Goal: Find specific page/section: Find specific page/section

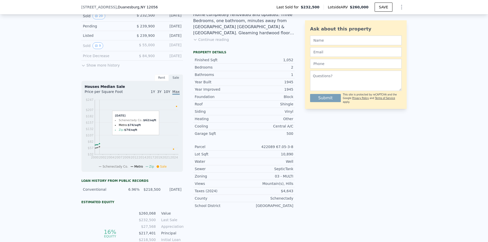
click at [101, 29] on div "Pending" at bounding box center [105, 26] width 45 height 5
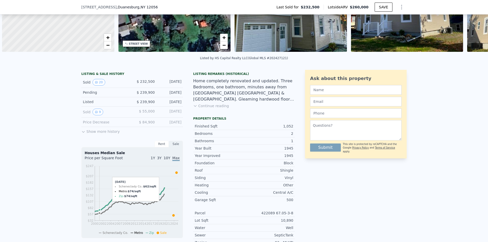
scroll to position [0, 2]
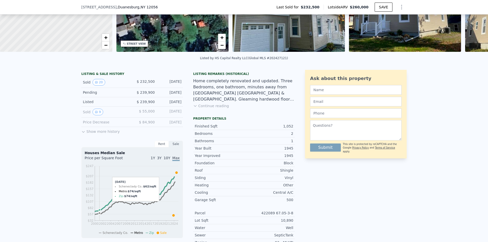
click at [98, 134] on button "Show more history" at bounding box center [100, 130] width 38 height 7
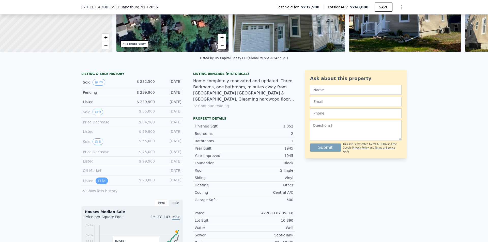
click at [98, 183] on button "34" at bounding box center [102, 181] width 12 height 7
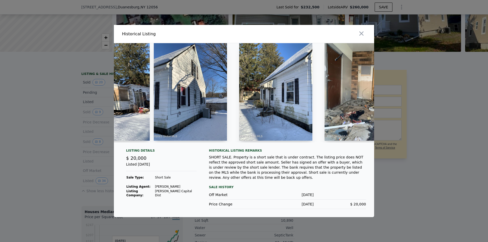
scroll to position [0, 1054]
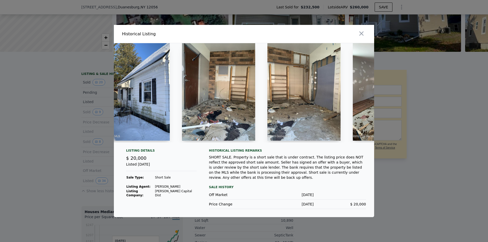
click at [225, 147] on div at bounding box center [244, 94] width 260 height 103
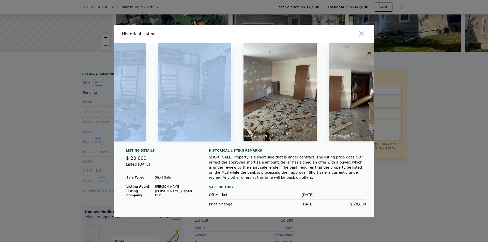
drag, startPoint x: 225, startPoint y: 147, endPoint x: 259, endPoint y: 126, distance: 39.3
click at [235, 142] on div at bounding box center [244, 92] width 260 height 99
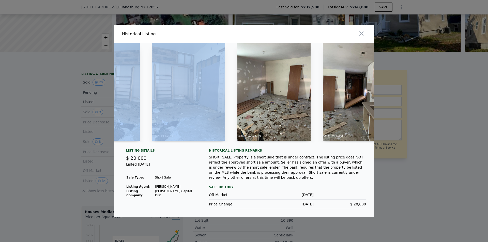
drag, startPoint x: 261, startPoint y: 124, endPoint x: 284, endPoint y: 129, distance: 23.5
click at [284, 128] on img at bounding box center [273, 92] width 73 height 98
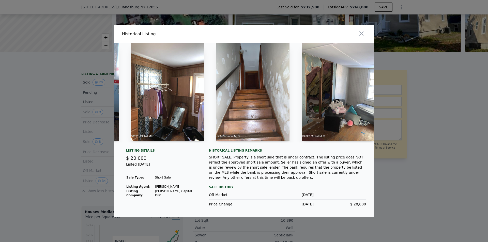
scroll to position [0, 2257]
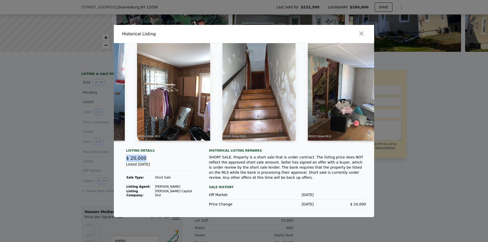
drag, startPoint x: 132, startPoint y: 161, endPoint x: 153, endPoint y: 162, distance: 20.6
click at [153, 162] on div "$ 20,000" at bounding box center [161, 158] width 71 height 7
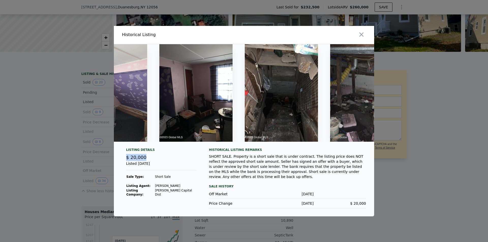
scroll to position [0, 2784]
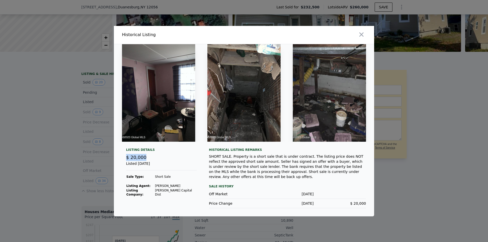
click at [164, 106] on img at bounding box center [158, 93] width 73 height 98
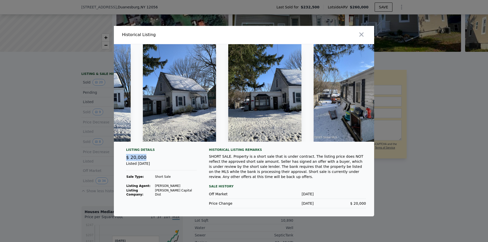
scroll to position [0, 0]
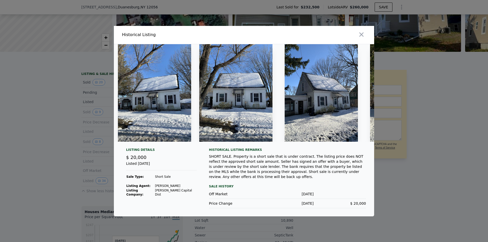
click at [43, 109] on div at bounding box center [244, 121] width 488 height 242
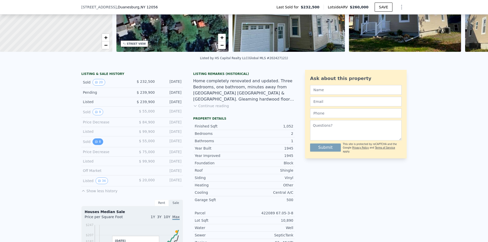
click at [97, 145] on button "8" at bounding box center [97, 141] width 11 height 7
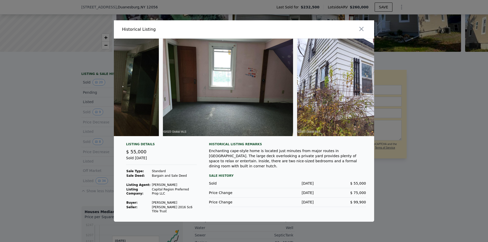
scroll to position [0, 764]
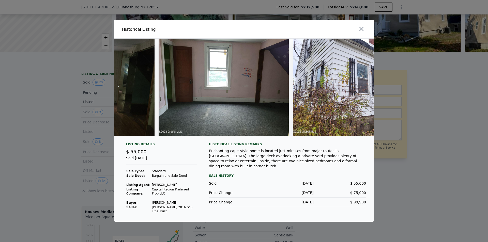
click at [421, 135] on div at bounding box center [244, 121] width 488 height 242
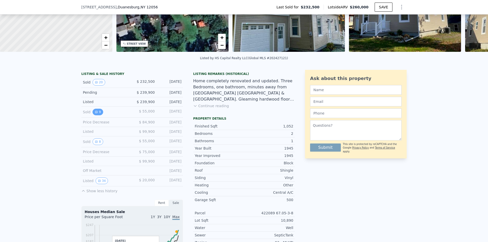
click at [95, 113] on icon "View historical data" at bounding box center [96, 112] width 2 height 2
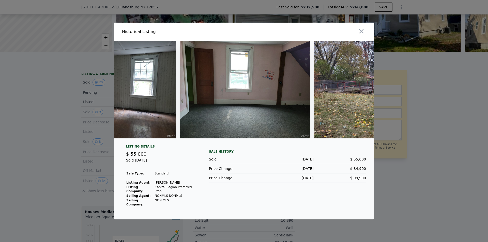
scroll to position [0, 898]
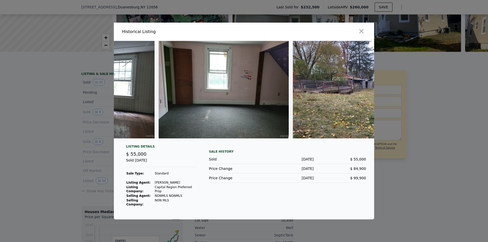
drag, startPoint x: 455, startPoint y: 144, endPoint x: 285, endPoint y: 114, distance: 172.2
click at [452, 144] on div at bounding box center [244, 121] width 488 height 242
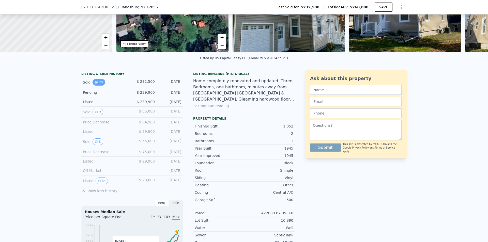
click at [101, 84] on div "Sold 20" at bounding box center [105, 82] width 45 height 7
click at [99, 84] on button "20" at bounding box center [98, 82] width 12 height 7
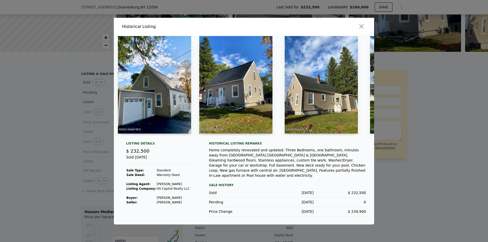
drag, startPoint x: 155, startPoint y: 140, endPoint x: 180, endPoint y: 139, distance: 24.9
click at [180, 139] on div at bounding box center [244, 87] width 260 height 103
drag, startPoint x: 151, startPoint y: 139, endPoint x: 171, endPoint y: 139, distance: 20.3
click at [174, 139] on div at bounding box center [244, 87] width 260 height 103
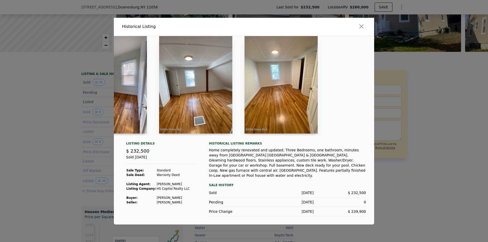
scroll to position [0, 1379]
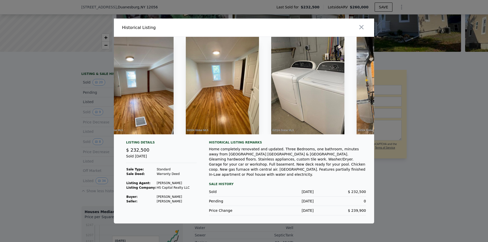
click at [439, 150] on div at bounding box center [244, 121] width 488 height 242
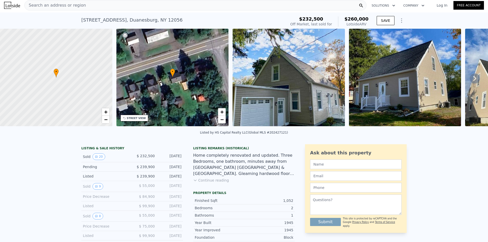
scroll to position [0, 0]
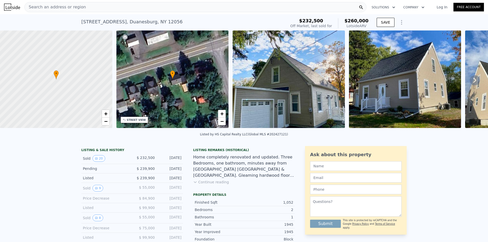
click at [58, 76] on icon at bounding box center [56, 74] width 5 height 9
click at [108, 124] on link "−" at bounding box center [106, 122] width 8 height 8
click at [105, 115] on span "+" at bounding box center [105, 113] width 3 height 6
click at [133, 10] on div "Search an address or region" at bounding box center [195, 7] width 342 height 10
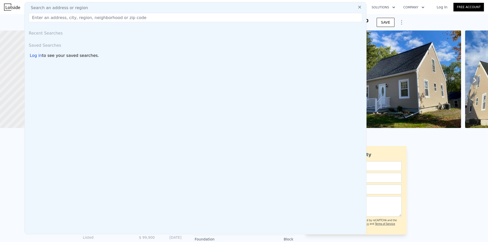
click at [122, 17] on input "text" at bounding box center [195, 17] width 333 height 9
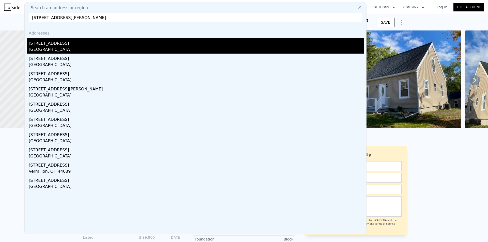
type input "[STREET_ADDRESS][PERSON_NAME]"
click at [63, 50] on div "[GEOGRAPHIC_DATA]" at bounding box center [196, 49] width 335 height 7
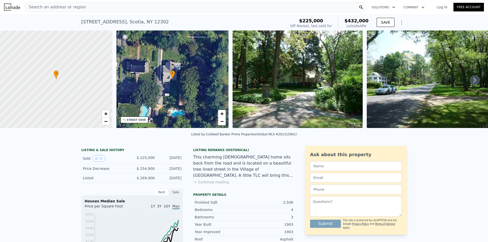
click at [68, 7] on span "Search an address or region" at bounding box center [55, 7] width 61 height 6
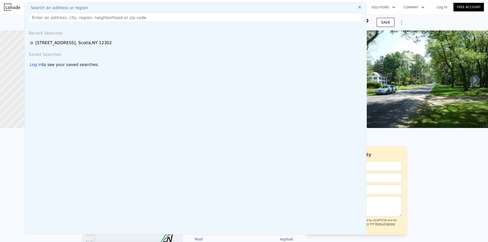
click at [72, 19] on input "text" at bounding box center [195, 17] width 333 height 9
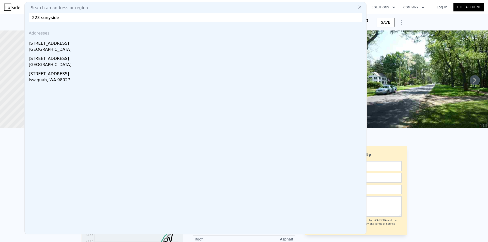
click at [46, 19] on input "223 sunyside" at bounding box center [195, 17] width 333 height 9
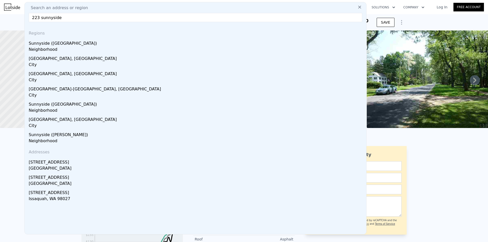
click at [66, 20] on input "223 sunnyside" at bounding box center [195, 17] width 333 height 9
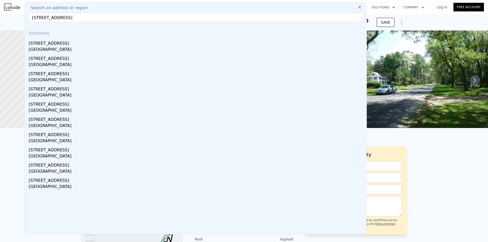
drag, startPoint x: 87, startPoint y: 15, endPoint x: 69, endPoint y: 17, distance: 18.3
click at [69, 17] on input "[STREET_ADDRESS]" at bounding box center [195, 17] width 333 height 9
click at [70, 19] on input "[STREET_ADDRESS]" at bounding box center [195, 17] width 333 height 9
click at [76, 19] on input "[STREET_ADDRESS]" at bounding box center [195, 17] width 333 height 9
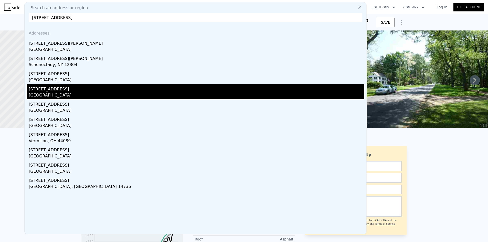
type input "[STREET_ADDRESS]"
click at [70, 94] on div "[GEOGRAPHIC_DATA]" at bounding box center [196, 95] width 335 height 7
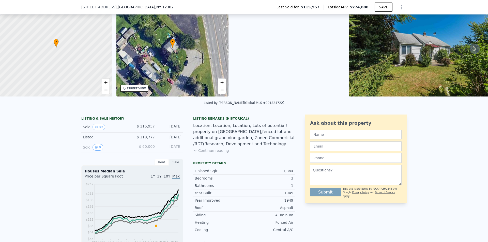
scroll to position [125, 0]
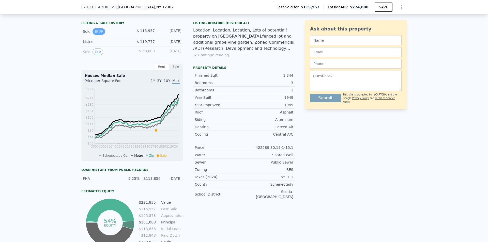
click at [95, 33] on button "39" at bounding box center [98, 31] width 12 height 7
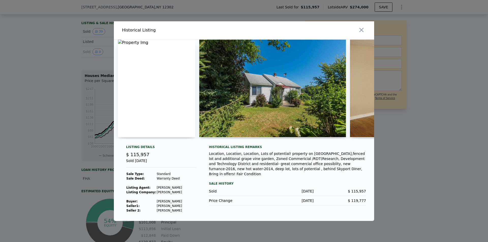
click at [97, 73] on div at bounding box center [244, 121] width 488 height 242
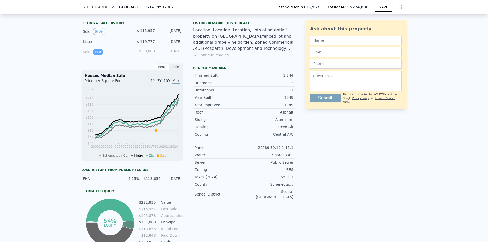
click at [97, 54] on button "0" at bounding box center [97, 52] width 11 height 7
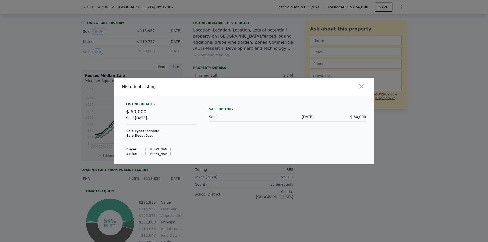
click at [84, 52] on div at bounding box center [244, 121] width 488 height 242
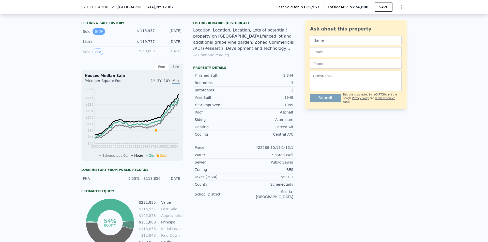
click at [99, 34] on button "39" at bounding box center [98, 31] width 12 height 7
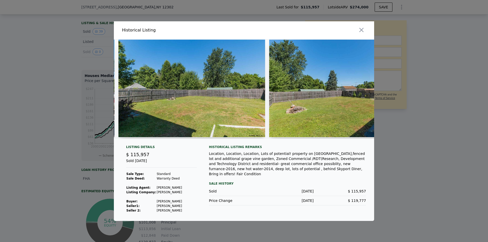
scroll to position [0, 4520]
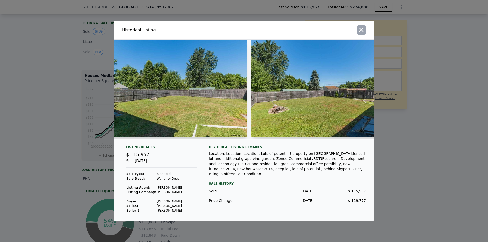
click at [360, 28] on icon "button" at bounding box center [361, 30] width 4 height 4
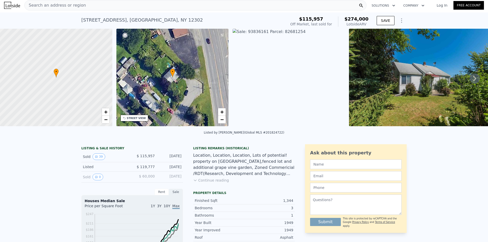
scroll to position [0, 0]
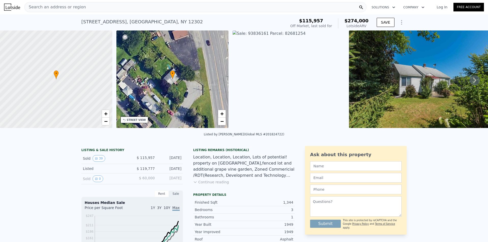
click at [138, 6] on div "Search an address or region" at bounding box center [195, 7] width 342 height 10
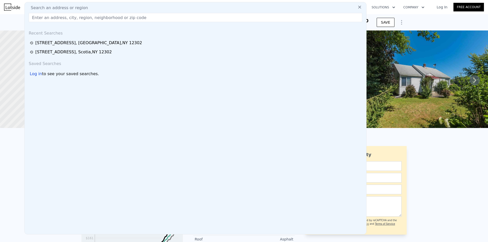
click at [133, 14] on input "text" at bounding box center [195, 17] width 333 height 9
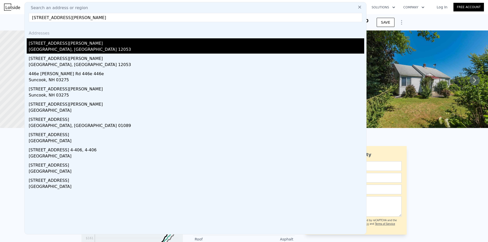
type input "[STREET_ADDRESS][PERSON_NAME]"
click at [99, 45] on div "[STREET_ADDRESS][PERSON_NAME]" at bounding box center [196, 42] width 335 height 8
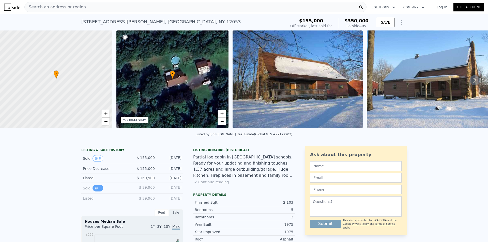
click at [97, 192] on button "1" at bounding box center [97, 188] width 11 height 7
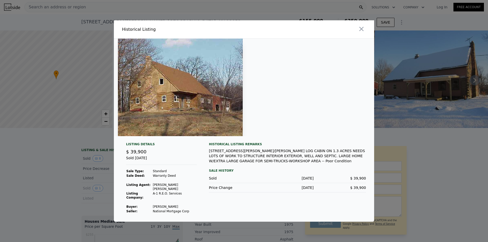
click at [98, 148] on div at bounding box center [244, 121] width 488 height 242
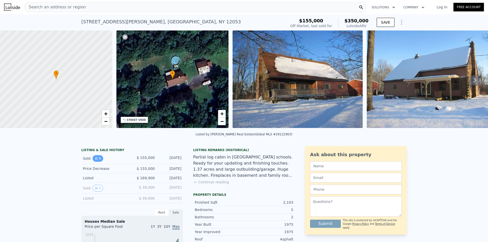
click at [95, 160] on icon "View historical data" at bounding box center [96, 158] width 2 height 2
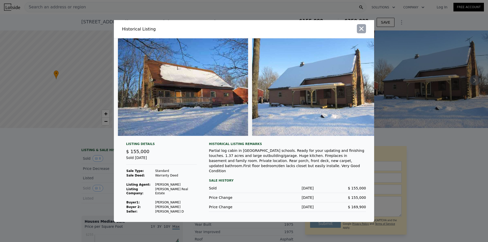
click at [361, 27] on icon "button" at bounding box center [361, 28] width 7 height 7
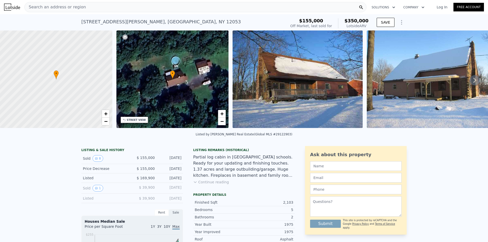
click at [266, 9] on div "Search an address or region" at bounding box center [195, 7] width 342 height 10
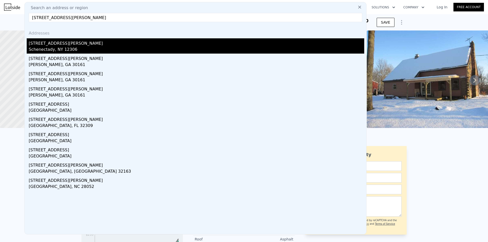
type input "[STREET_ADDRESS][PERSON_NAME]"
click at [222, 44] on div "[STREET_ADDRESS][PERSON_NAME]" at bounding box center [196, 42] width 335 height 8
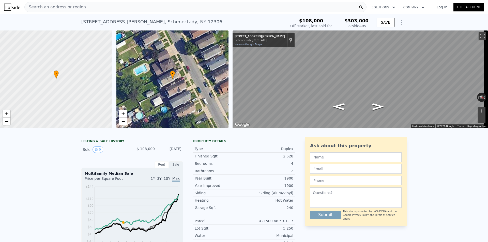
click at [88, 8] on div "Search an address or region" at bounding box center [195, 7] width 342 height 10
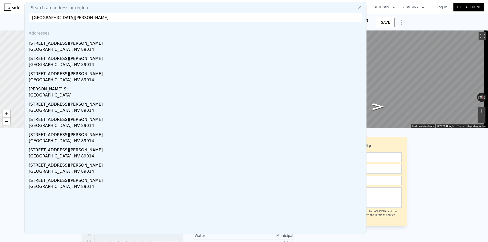
click at [49, 20] on input "[GEOGRAPHIC_DATA][PERSON_NAME]" at bounding box center [195, 17] width 333 height 9
click at [48, 20] on input "[GEOGRAPHIC_DATA][PERSON_NAME]" at bounding box center [195, 17] width 333 height 9
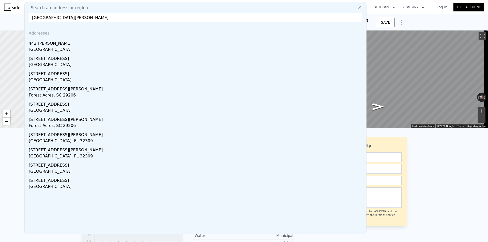
click at [76, 16] on input "[GEOGRAPHIC_DATA][PERSON_NAME]" at bounding box center [195, 17] width 333 height 9
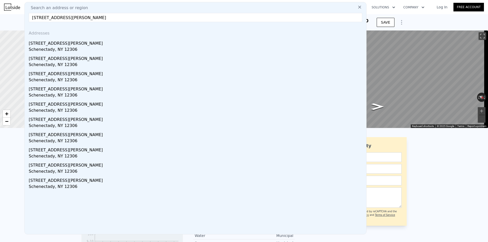
click at [324, 18] on input "[STREET_ADDRESS][PERSON_NAME]" at bounding box center [195, 17] width 333 height 9
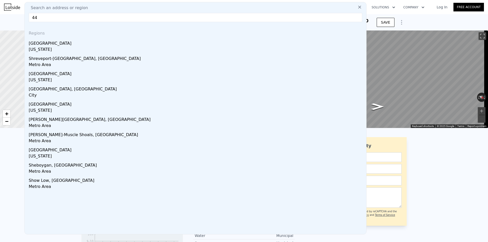
type input "4"
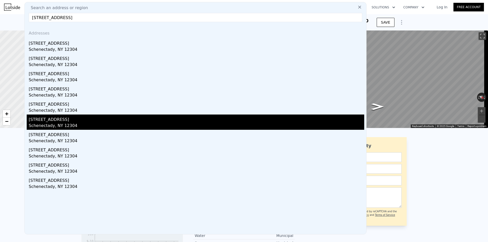
type input "[STREET_ADDRESS]"
click at [47, 123] on div "Schenectady, NY 12304" at bounding box center [196, 126] width 335 height 7
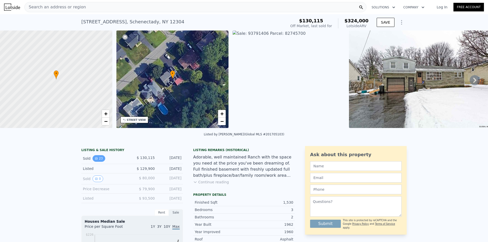
click at [96, 160] on button "23" at bounding box center [98, 158] width 12 height 7
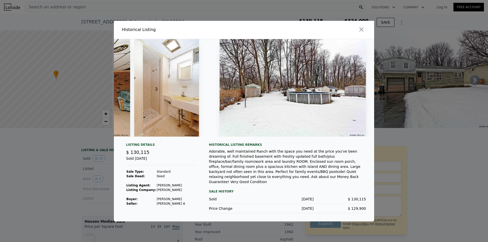
scroll to position [0, 2870]
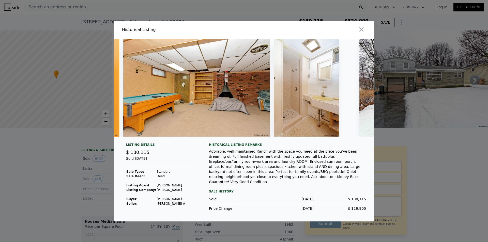
click at [411, 79] on div at bounding box center [244, 121] width 488 height 242
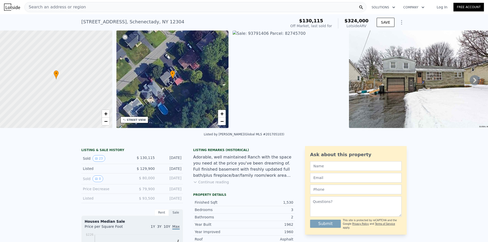
click at [411, 84] on img at bounding box center [422, 79] width 147 height 98
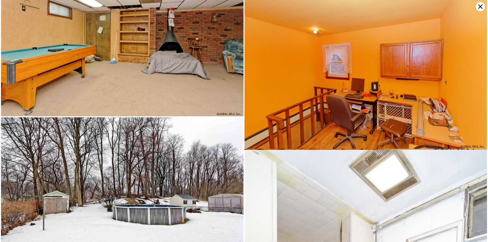
scroll to position [1612, 0]
